Goal: Task Accomplishment & Management: Use online tool/utility

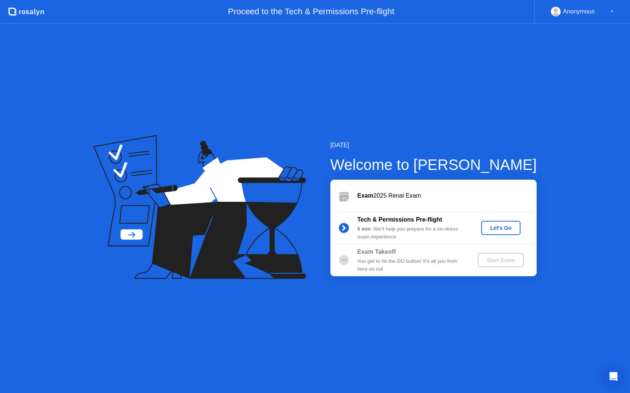
click at [505, 227] on div "Let's Go" at bounding box center [500, 228] width 33 height 6
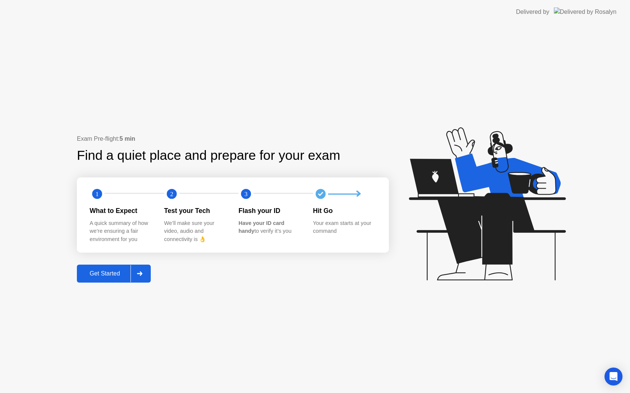
click at [117, 271] on div "Get Started" at bounding box center [104, 274] width 51 height 7
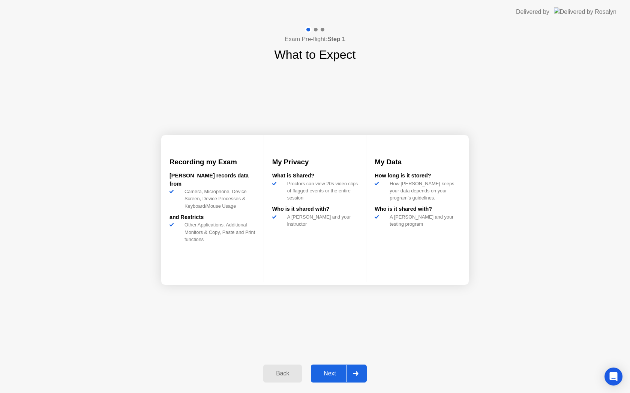
click at [333, 371] on div "Next" at bounding box center [329, 374] width 33 height 7
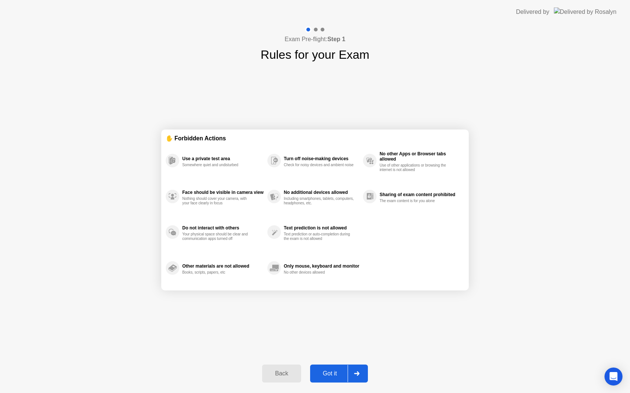
click at [333, 371] on div "Got it" at bounding box center [329, 374] width 35 height 7
select select "**********"
select select "*******"
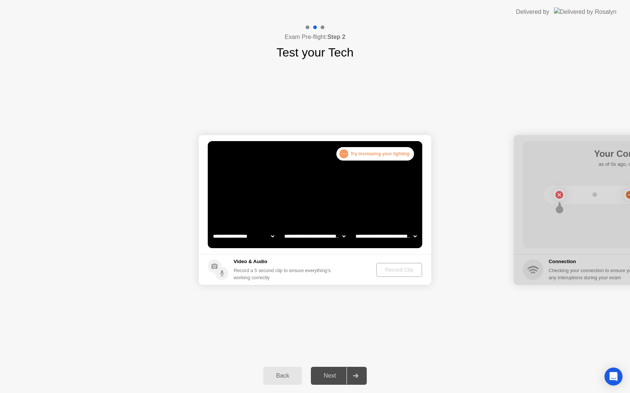
click at [263, 239] on select "**********" at bounding box center [243, 236] width 64 height 15
select select "**********"
click at [412, 310] on div "**********" at bounding box center [315, 210] width 630 height 298
click at [396, 270] on div "Record Clip" at bounding box center [399, 270] width 40 height 6
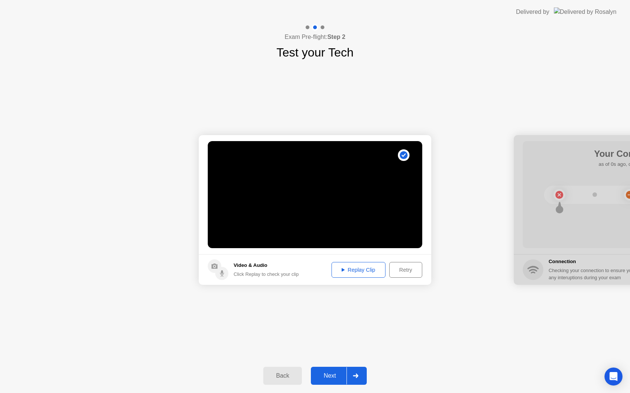
click at [374, 270] on div "Replay Clip" at bounding box center [358, 270] width 49 height 6
click at [336, 374] on div "Next" at bounding box center [329, 376] width 33 height 7
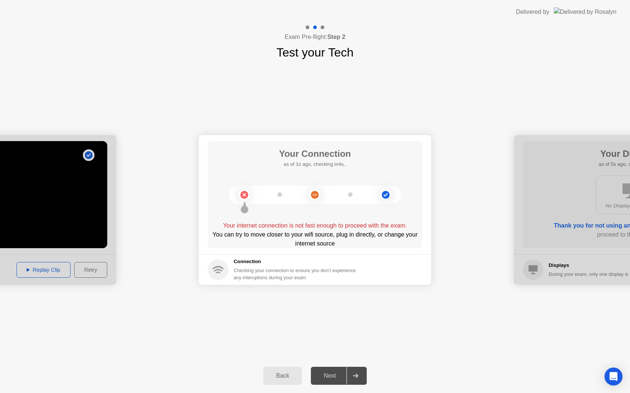
click at [277, 381] on button "Back" at bounding box center [282, 376] width 39 height 18
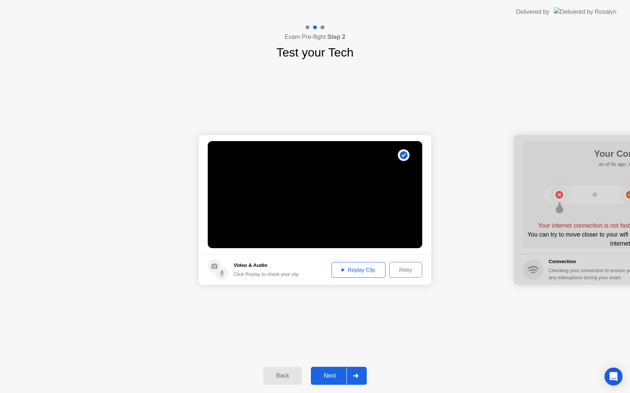
click at [323, 373] on div "Next" at bounding box center [329, 376] width 33 height 7
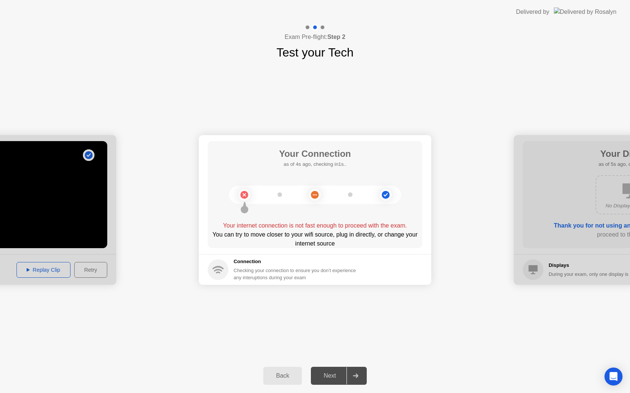
click at [274, 370] on button "Back" at bounding box center [282, 376] width 39 height 18
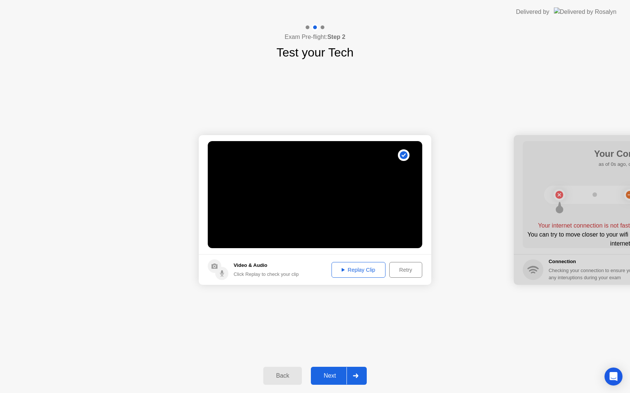
click at [321, 377] on div "Next" at bounding box center [329, 376] width 33 height 7
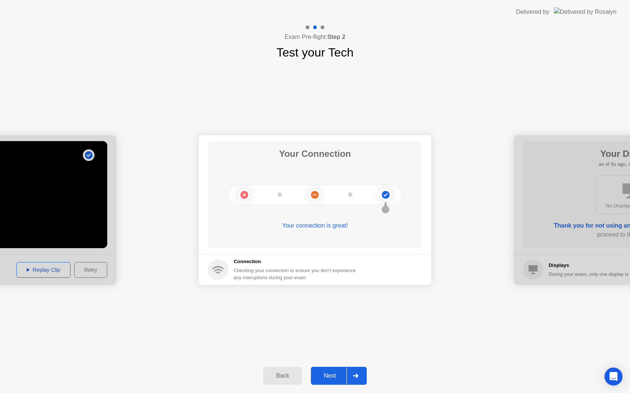
click at [321, 377] on div "Next" at bounding box center [329, 376] width 33 height 7
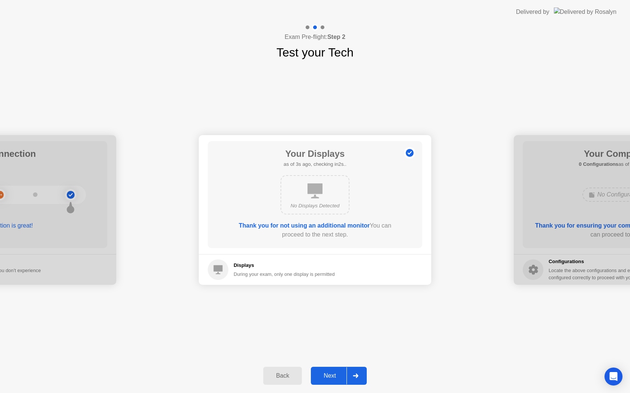
click at [321, 377] on div "Next" at bounding box center [329, 376] width 33 height 7
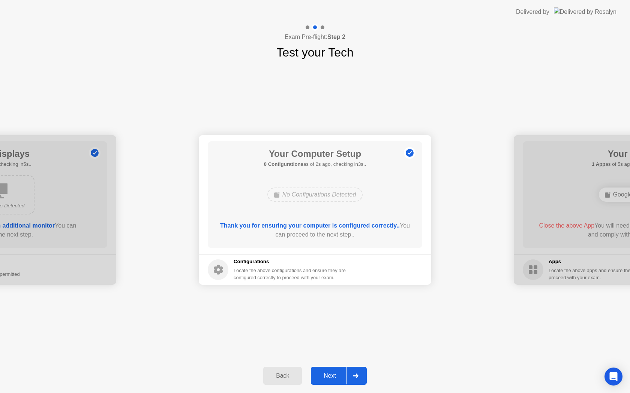
click at [321, 377] on div "Next" at bounding box center [329, 376] width 33 height 7
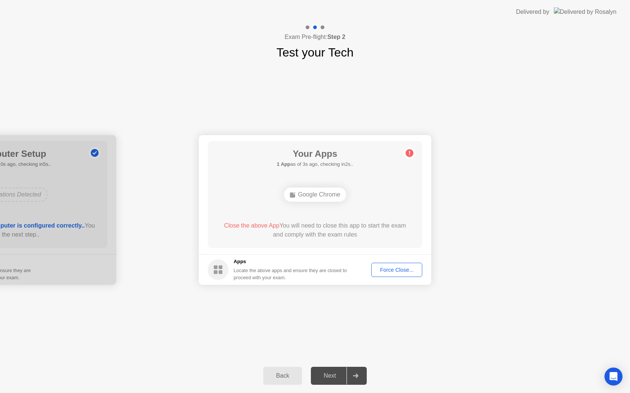
click at [392, 271] on div "Force Close..." at bounding box center [397, 270] width 46 height 6
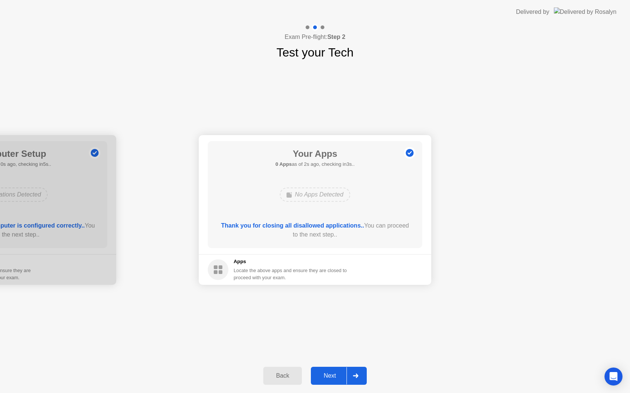
click at [323, 380] on div "Next" at bounding box center [329, 376] width 33 height 7
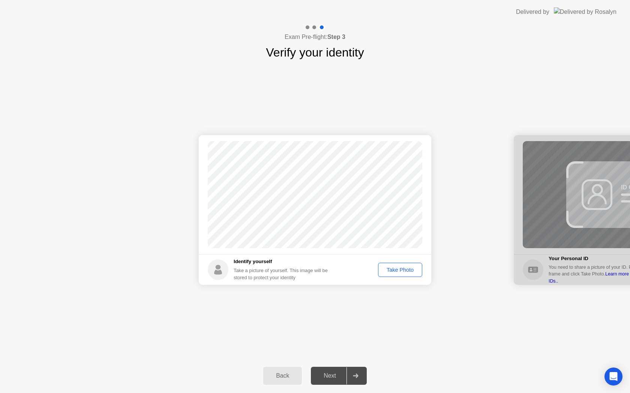
click at [403, 265] on button "Take Photo" at bounding box center [400, 270] width 44 height 14
click at [332, 371] on button "Next" at bounding box center [339, 376] width 56 height 18
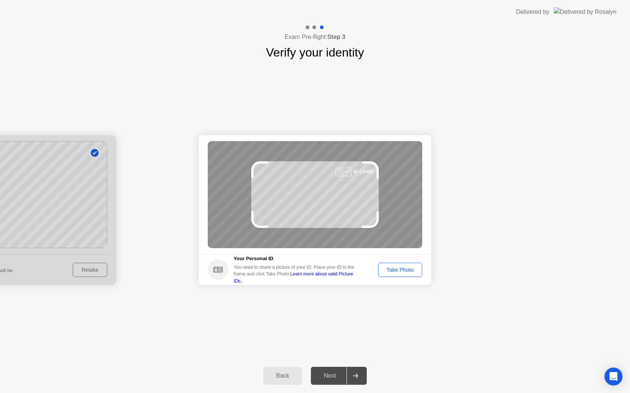
click at [398, 272] on div "Take Photo" at bounding box center [399, 270] width 39 height 6
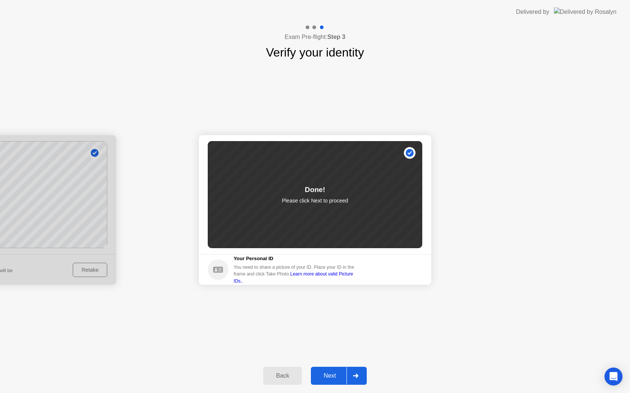
click at [332, 373] on div "Next" at bounding box center [329, 376] width 33 height 7
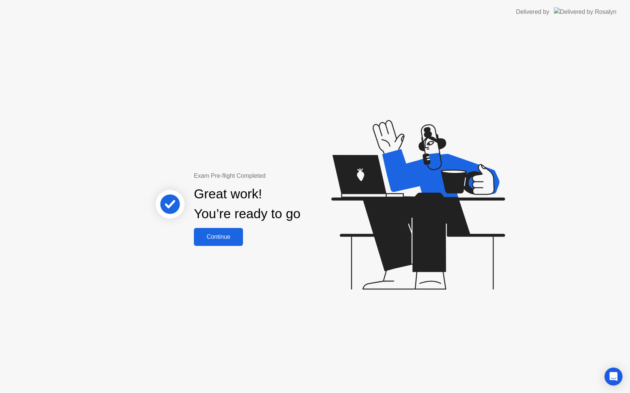
click at [218, 247] on div "Exam Pre-flight Completed Great work! You’re ready to go Continue" at bounding box center [315, 208] width 630 height 369
click at [218, 241] on div "Continue" at bounding box center [218, 237] width 45 height 7
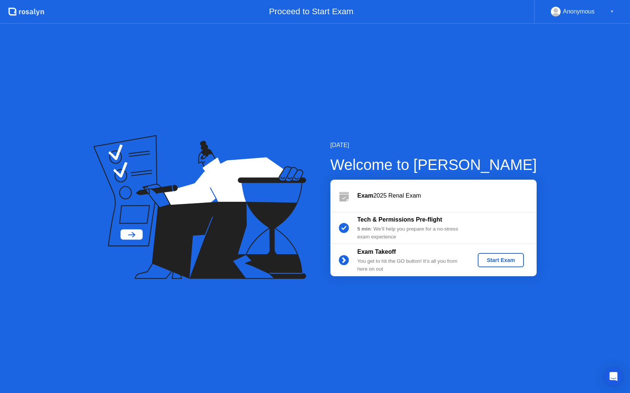
click at [495, 265] on button "Start Exam" at bounding box center [500, 260] width 46 height 14
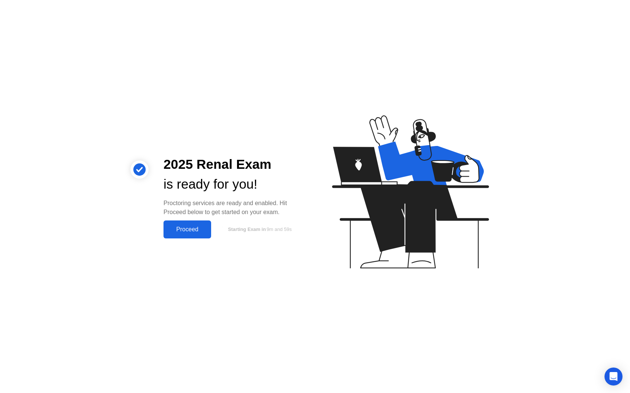
click at [190, 222] on button "Proceed" at bounding box center [187, 230] width 48 height 18
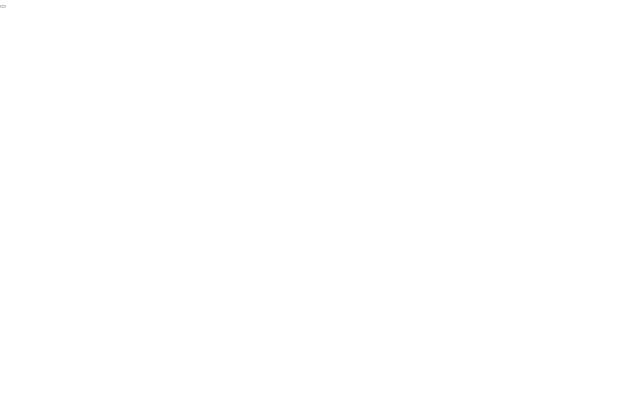
click div "End Proctoring Session"
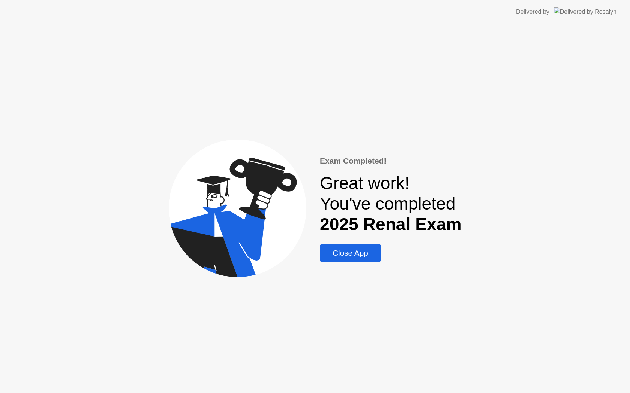
click at [360, 253] on div "Close App" at bounding box center [350, 253] width 57 height 9
